Goal: Task Accomplishment & Management: Manage account settings

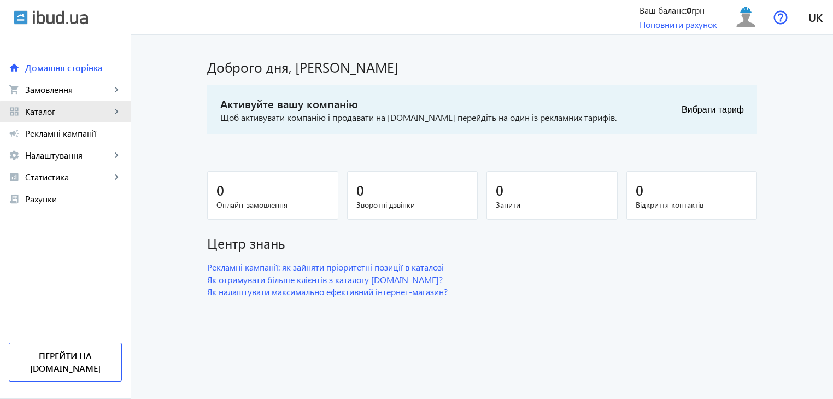
click at [102, 113] on span "Каталог" at bounding box center [68, 111] width 86 height 11
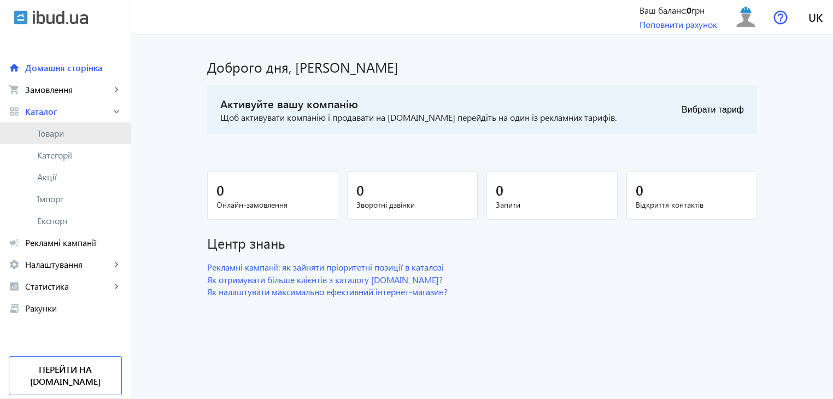
click at [65, 129] on span "Товари" at bounding box center [79, 133] width 85 height 11
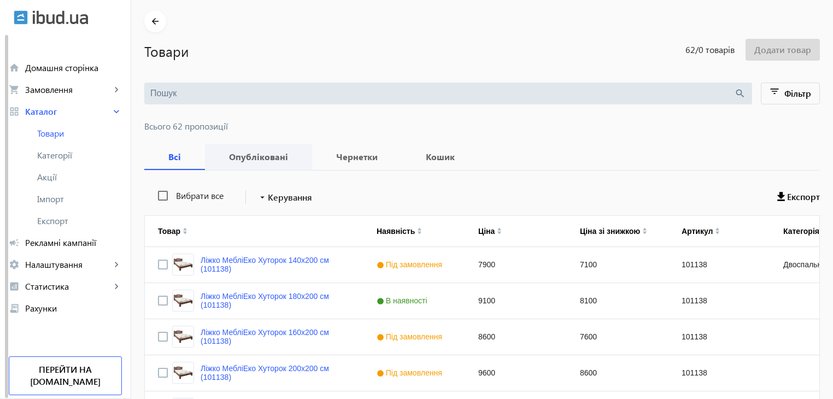
scroll to position [109, 0]
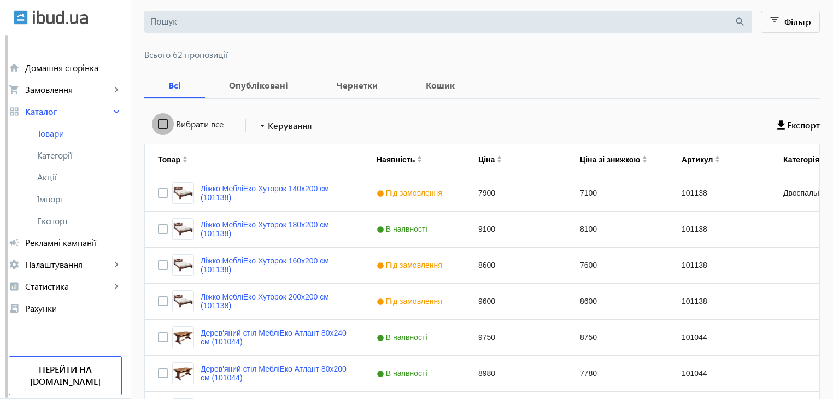
click at [153, 125] on input "Вибрати все" at bounding box center [163, 124] width 22 height 22
checkbox input "true"
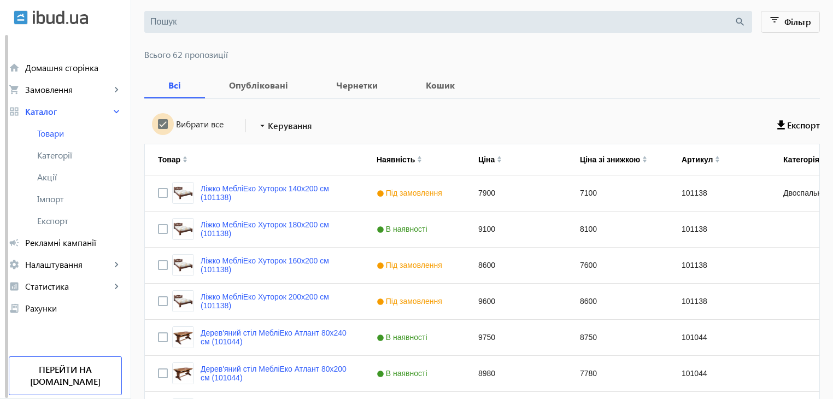
checkbox input "true"
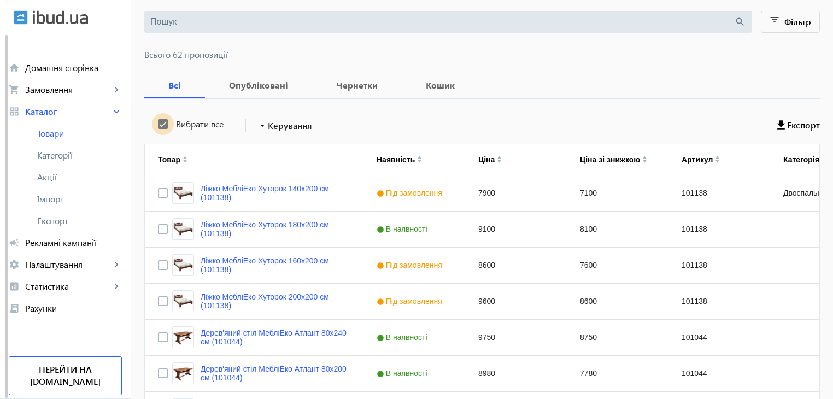
checkbox input "true"
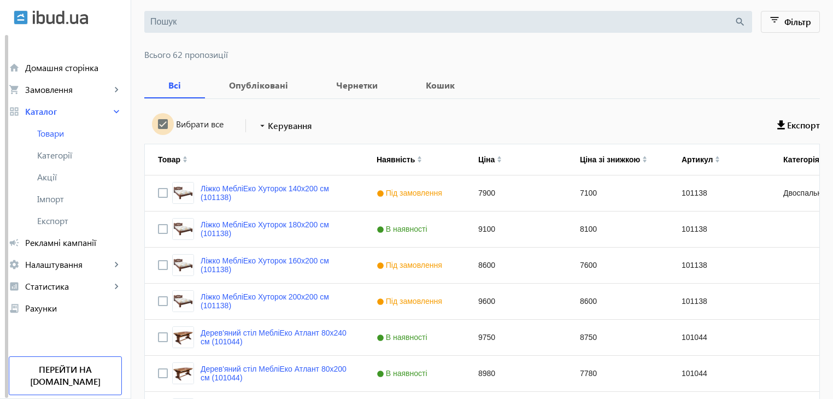
checkbox input "true"
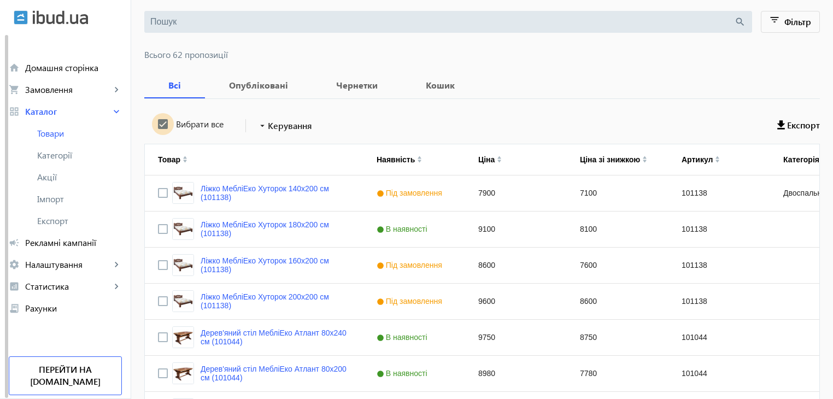
checkbox input "true"
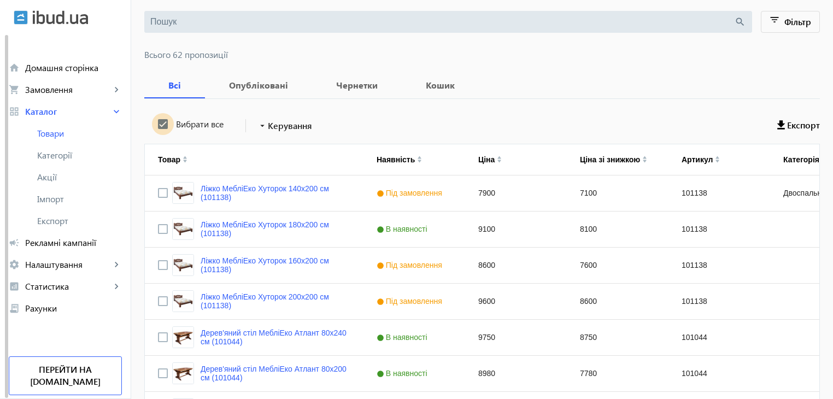
checkbox input "true"
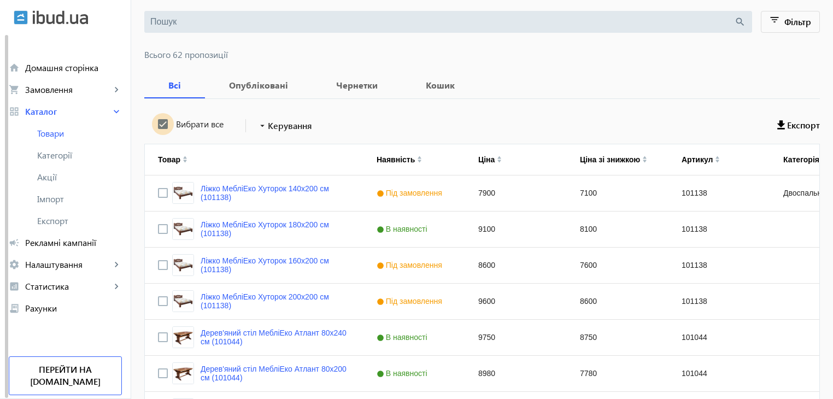
checkbox input "true"
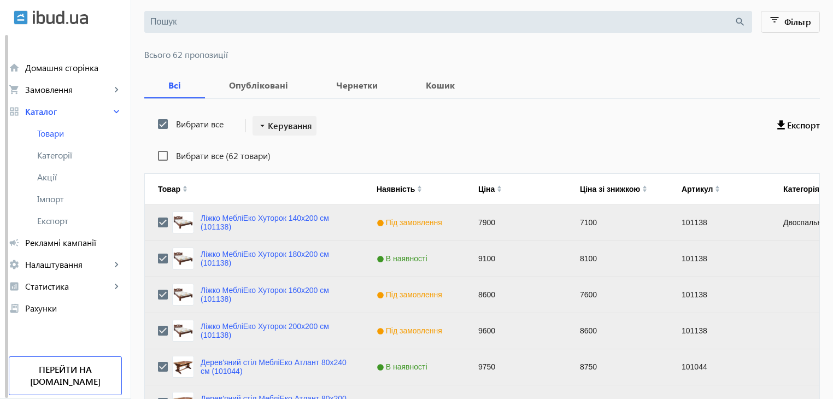
click at [270, 126] on span "Керування" at bounding box center [290, 125] width 44 height 13
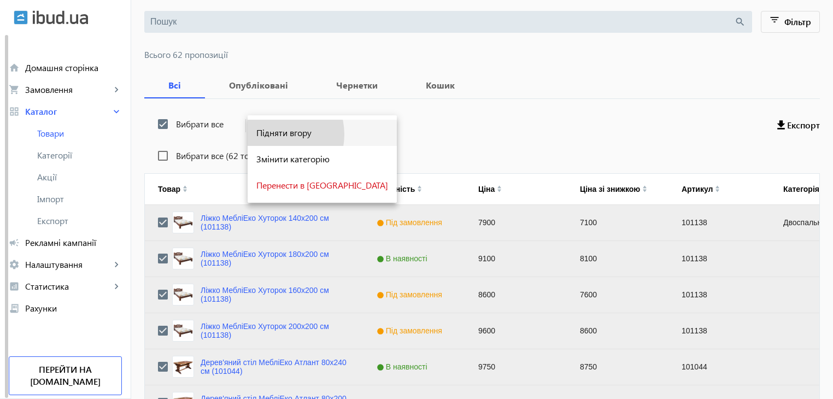
click at [273, 134] on span "Підняти вгору" at bounding box center [322, 132] width 132 height 9
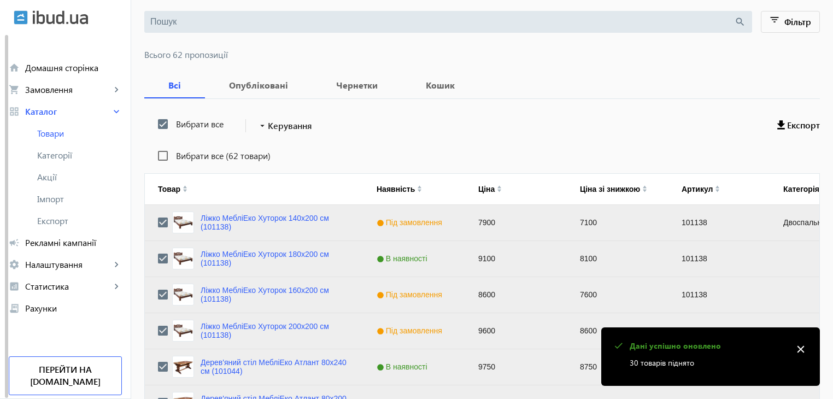
scroll to position [1102, 0]
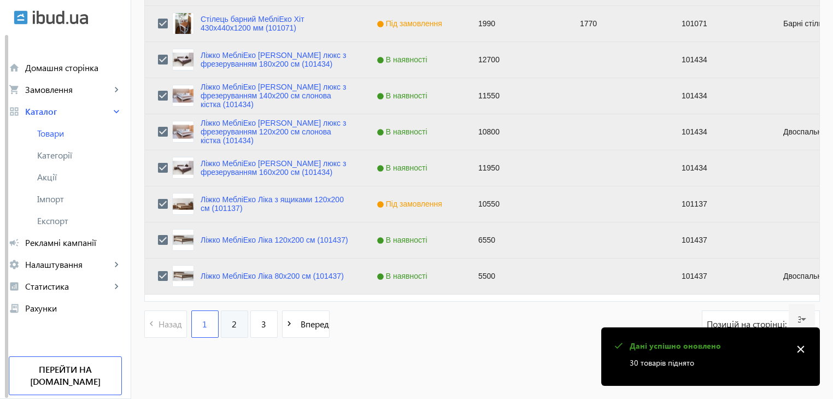
click at [232, 327] on span "2" at bounding box center [234, 324] width 5 height 12
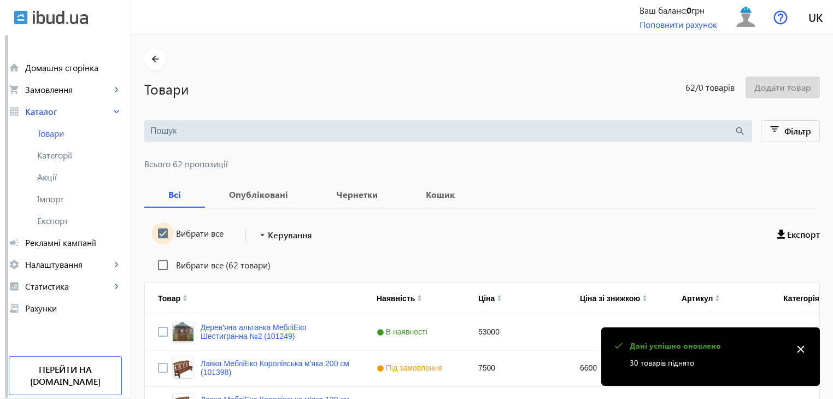
click at [160, 231] on input "Вибрати все" at bounding box center [163, 233] width 22 height 22
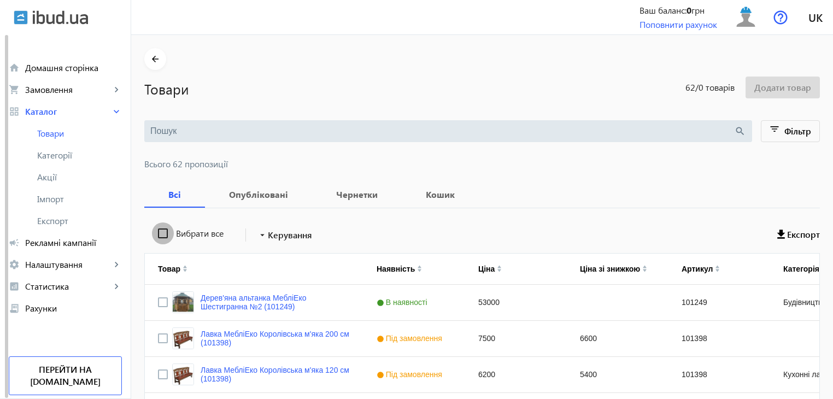
click at [160, 231] on input "Вибрати все" at bounding box center [163, 233] width 22 height 22
checkbox input "true"
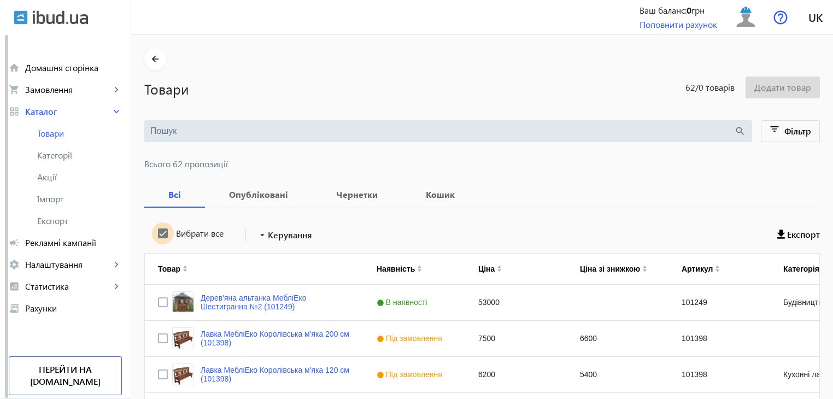
checkbox input "true"
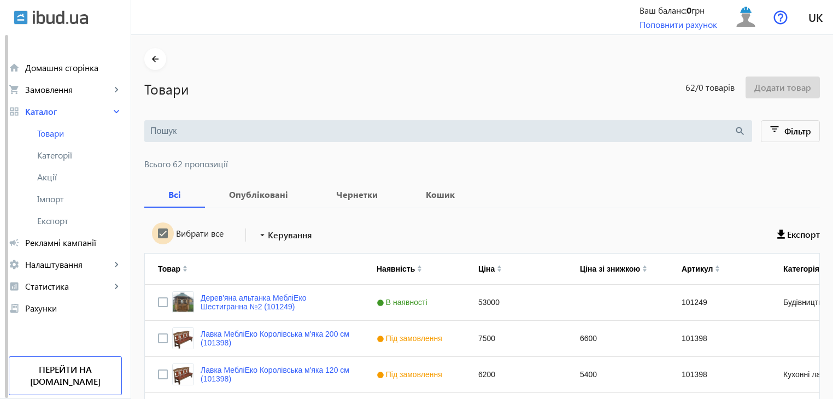
checkbox input "true"
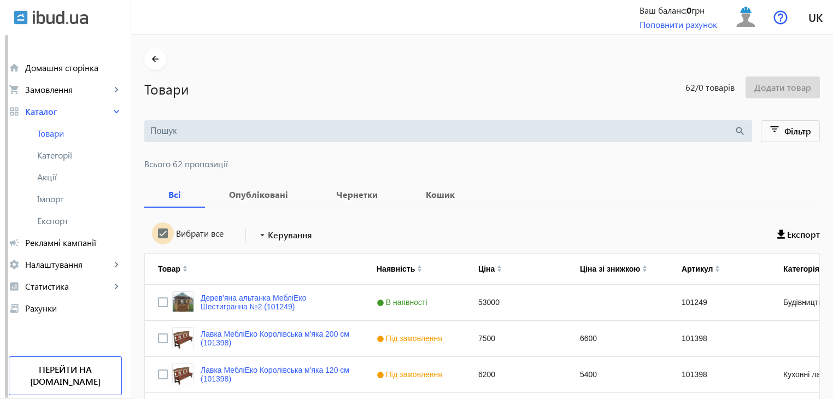
checkbox input "true"
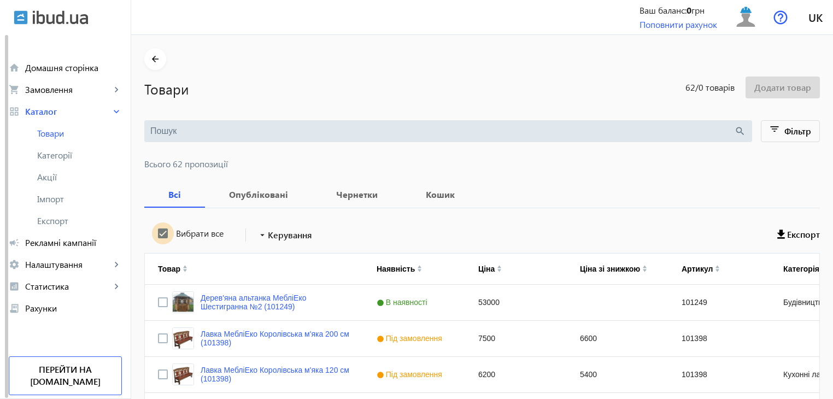
checkbox input "true"
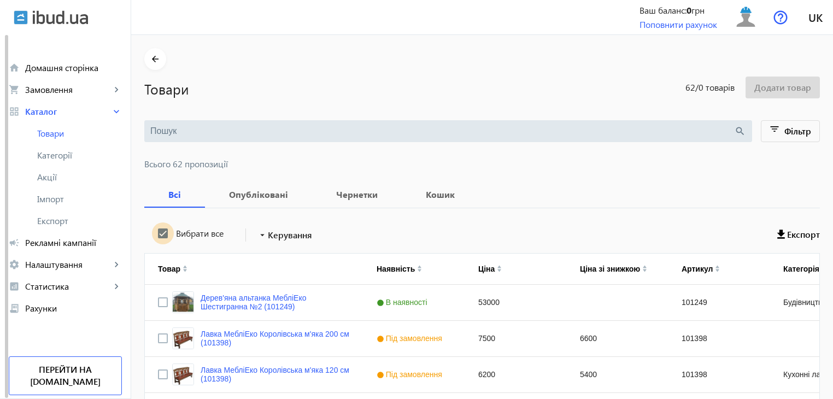
checkbox input "true"
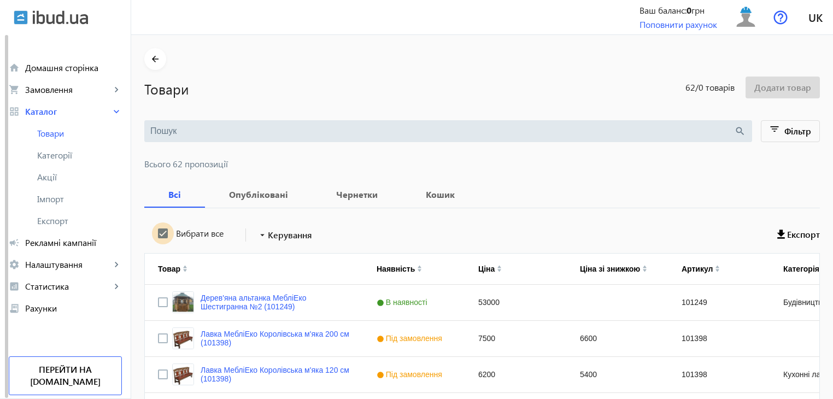
checkbox input "true"
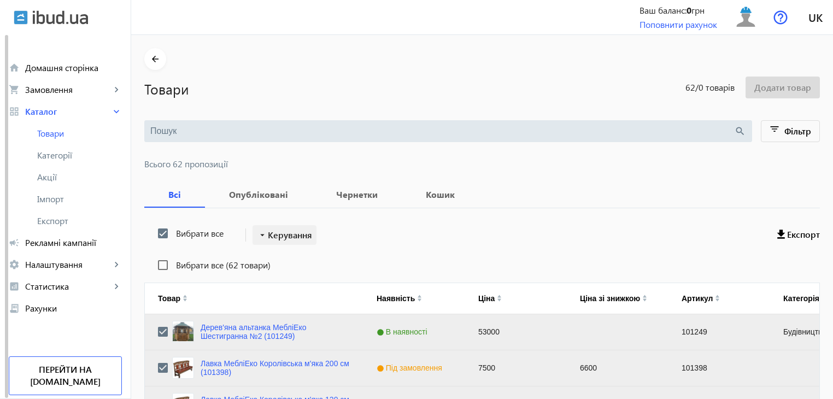
click at [276, 235] on span "Керування" at bounding box center [290, 235] width 44 height 13
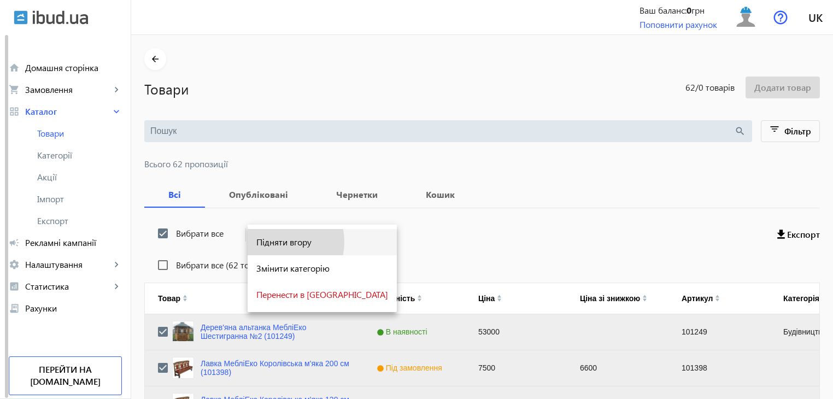
click at [276, 242] on span "Підняти вгору" at bounding box center [322, 242] width 132 height 9
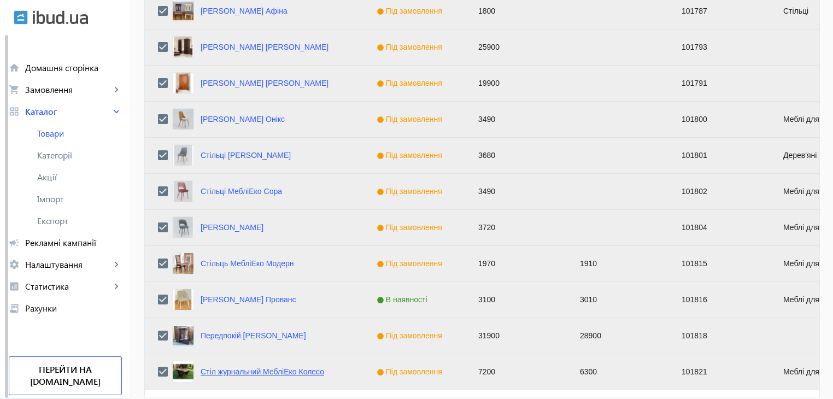
scroll to position [1102, 0]
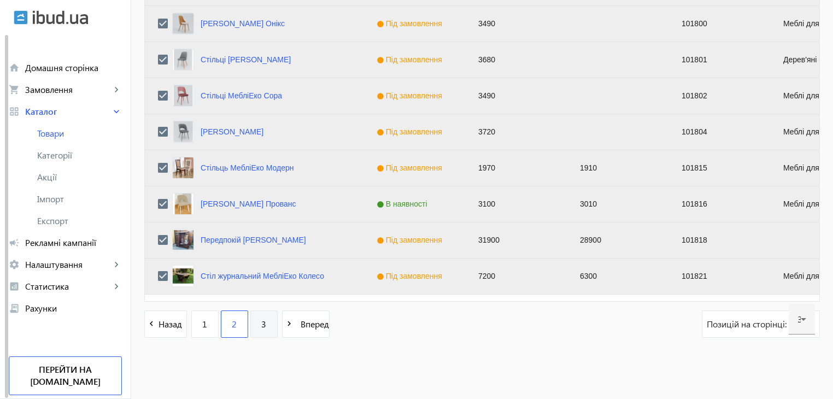
click at [261, 325] on span "3" at bounding box center [263, 324] width 5 height 12
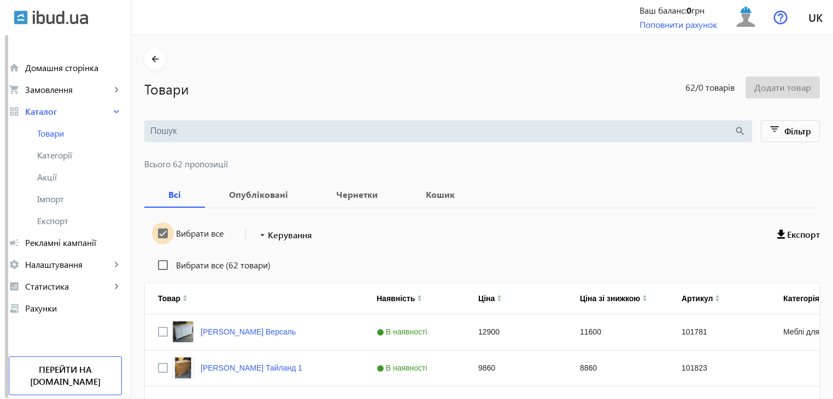
click at [157, 228] on input "Вибрати все" at bounding box center [163, 233] width 22 height 22
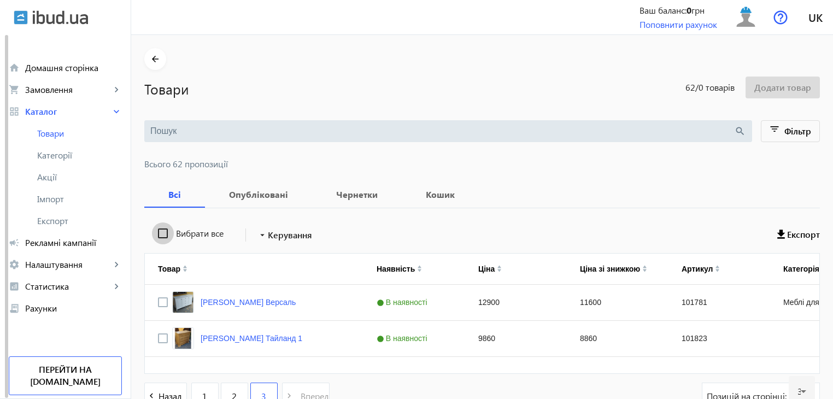
click at [157, 228] on input "Вибрати все" at bounding box center [163, 233] width 22 height 22
checkbox input "true"
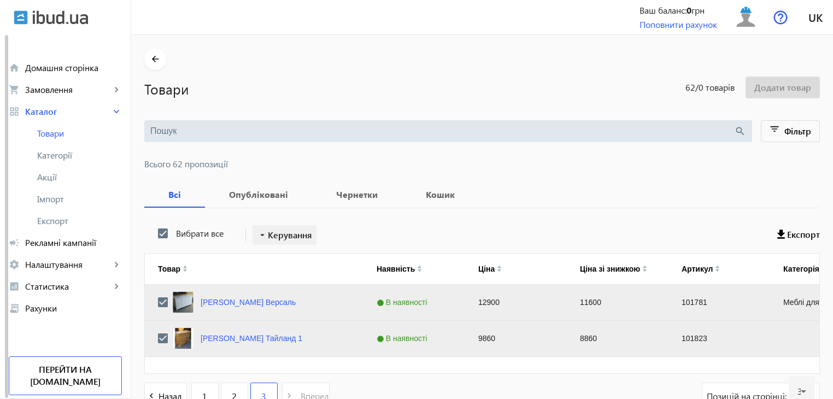
click at [300, 236] on span "Керування" at bounding box center [290, 235] width 44 height 13
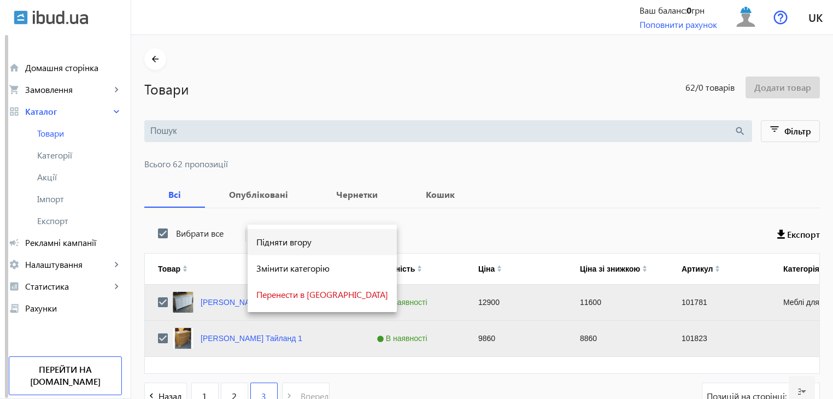
click at [293, 245] on span "Підняти вгору" at bounding box center [322, 242] width 132 height 9
